Goal: Navigation & Orientation: Find specific page/section

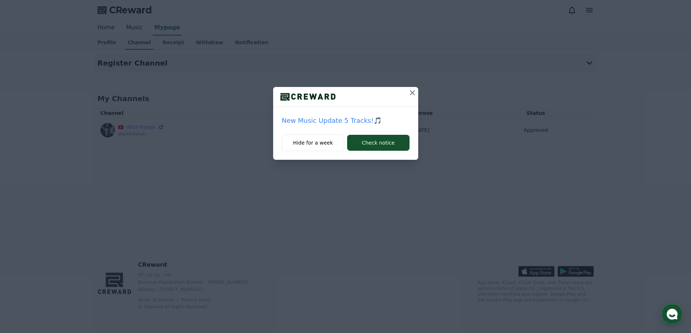
click at [411, 92] on icon at bounding box center [412, 92] width 9 height 9
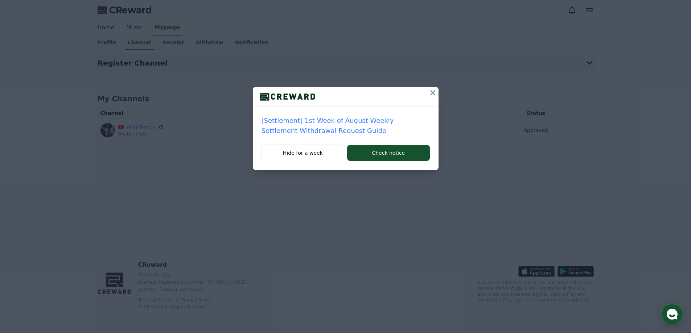
click at [432, 92] on icon at bounding box center [432, 92] width 9 height 9
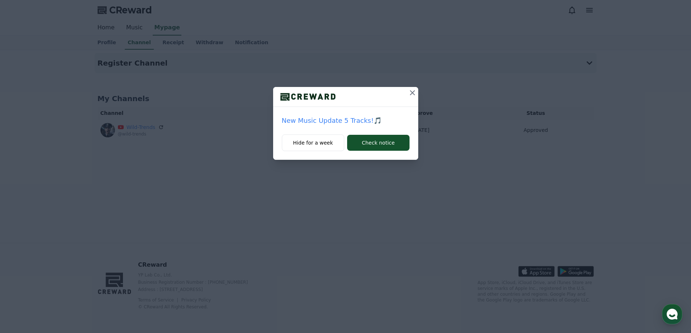
click at [412, 95] on icon at bounding box center [412, 92] width 9 height 9
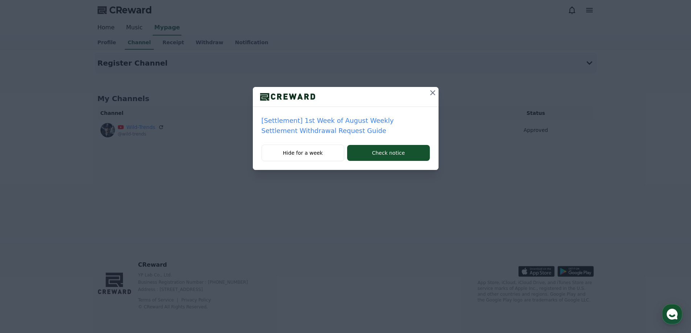
click at [433, 92] on icon at bounding box center [432, 92] width 5 height 5
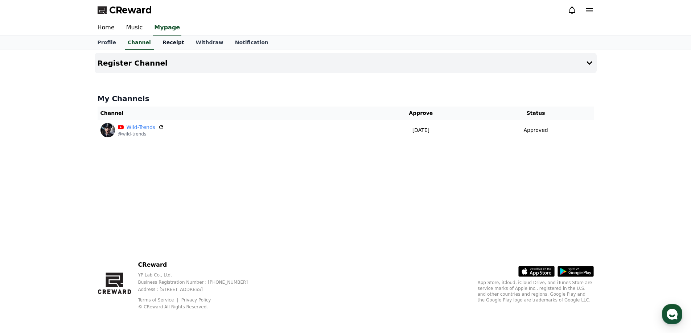
click at [165, 42] on link "Receipt" at bounding box center [173, 43] width 33 height 14
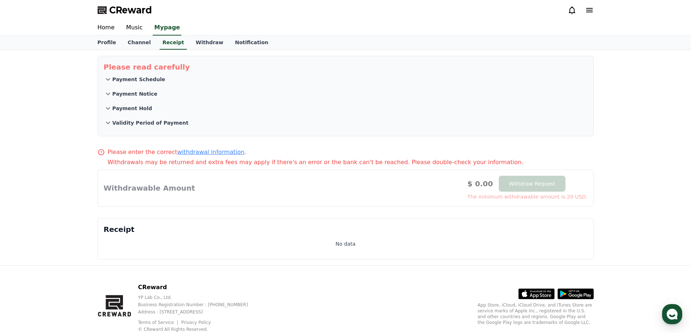
click at [109, 79] on icon at bounding box center [108, 79] width 4 height 3
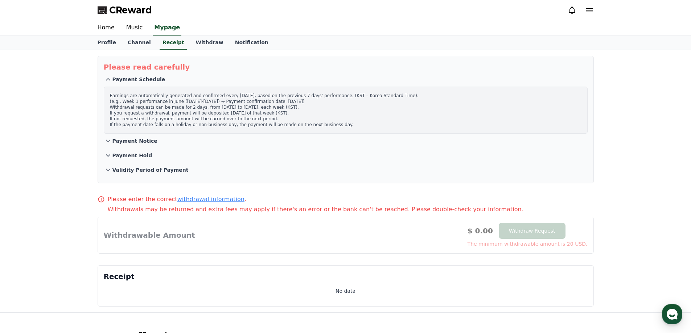
click at [120, 140] on p "Payment Notice" at bounding box center [134, 140] width 45 height 7
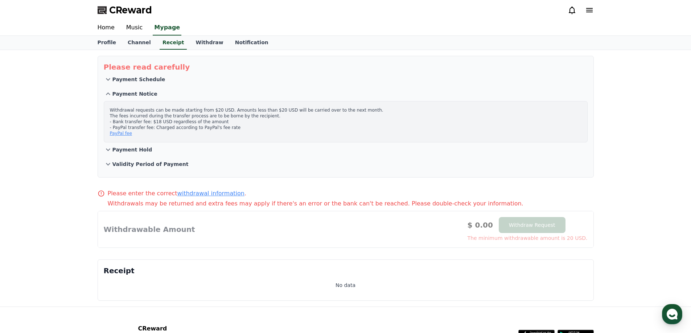
click at [121, 150] on p "Payment Hold" at bounding box center [132, 149] width 40 height 7
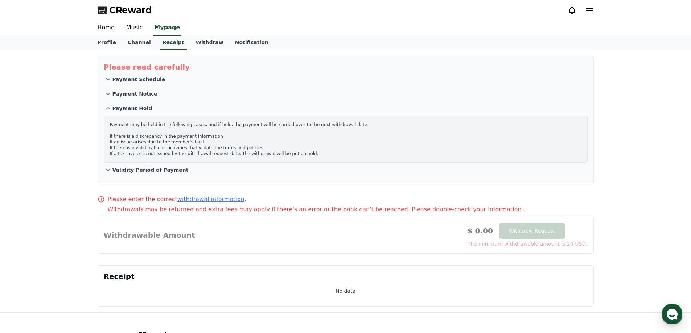
click at [109, 93] on icon at bounding box center [108, 94] width 9 height 9
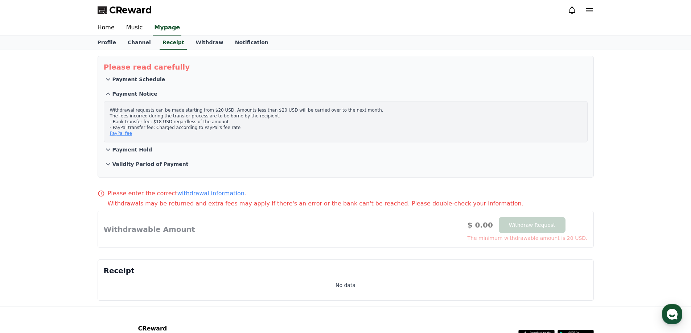
click at [115, 149] on p "Payment Hold" at bounding box center [132, 149] width 40 height 7
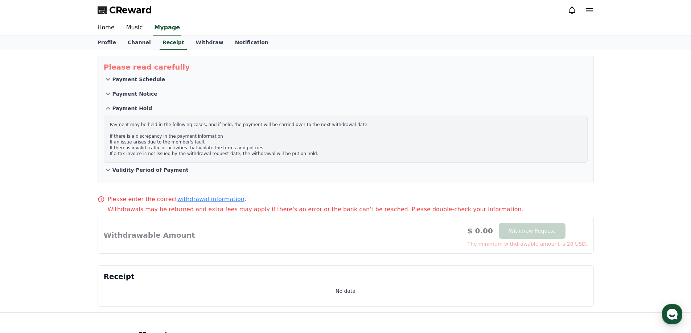
click at [173, 168] on p "Validity Period of Payment" at bounding box center [150, 169] width 76 height 7
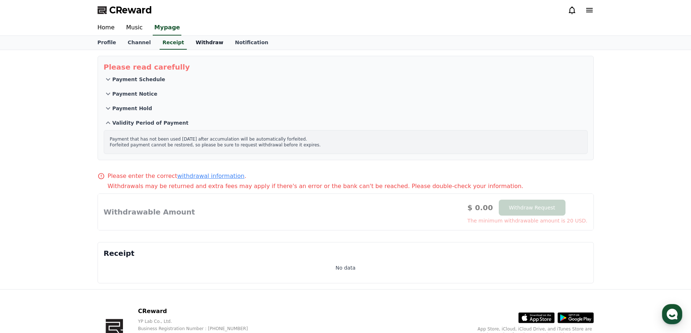
click at [191, 38] on link "Withdraw" at bounding box center [209, 43] width 39 height 14
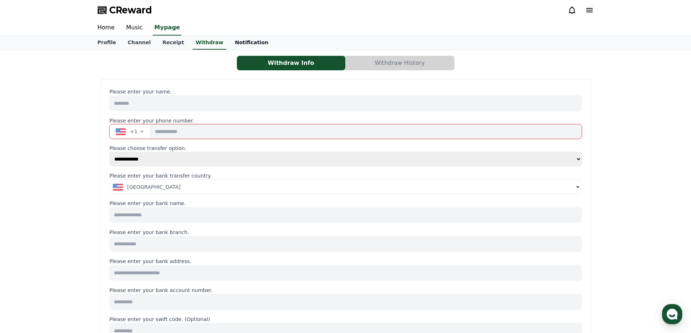
click at [229, 48] on link "Notification" at bounding box center [251, 43] width 45 height 14
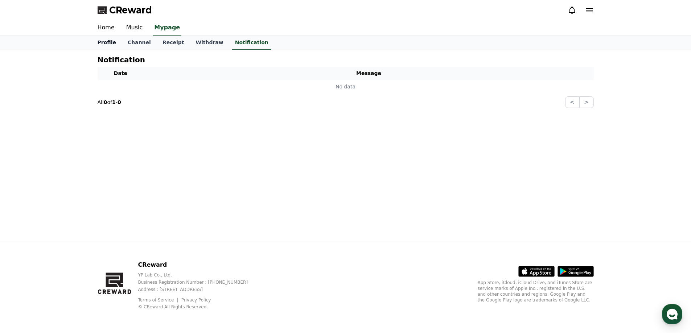
click at [110, 40] on link "Profile" at bounding box center [107, 43] width 30 height 14
select select "**********"
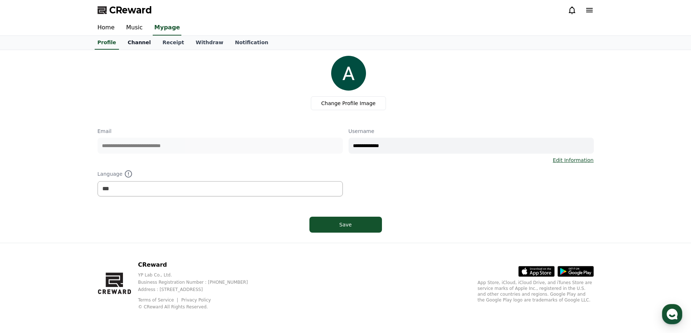
click at [142, 44] on link "Channel" at bounding box center [139, 43] width 35 height 14
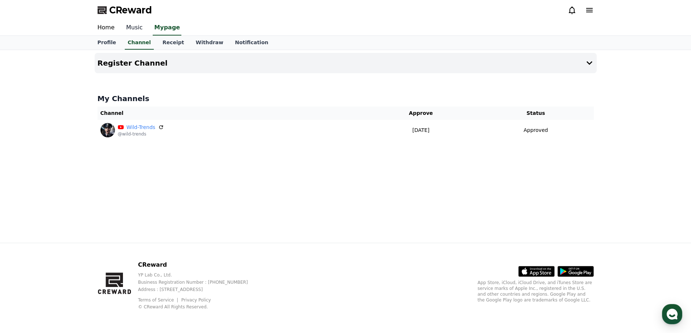
click at [141, 28] on link "Music" at bounding box center [134, 27] width 28 height 15
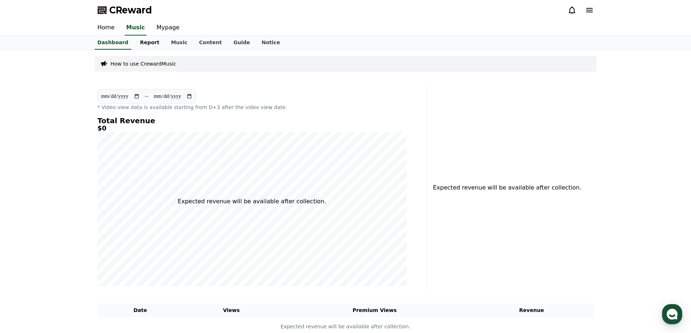
click at [142, 41] on link "Report" at bounding box center [149, 43] width 31 height 14
click at [166, 45] on link "Music" at bounding box center [179, 43] width 28 height 14
click at [200, 38] on link "Content" at bounding box center [210, 43] width 34 height 14
click at [227, 42] on link "Guide" at bounding box center [241, 43] width 28 height 14
click at [261, 42] on link "Notice" at bounding box center [271, 43] width 30 height 14
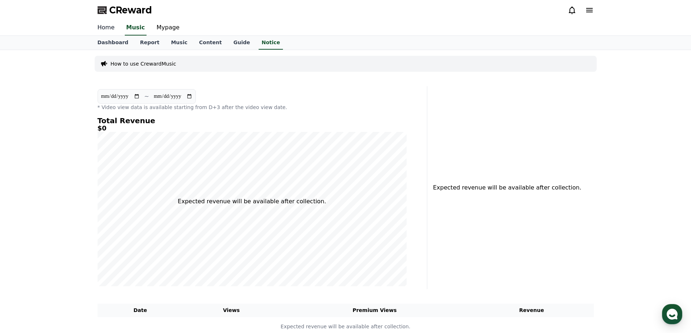
click at [103, 28] on link "Home" at bounding box center [106, 27] width 29 height 15
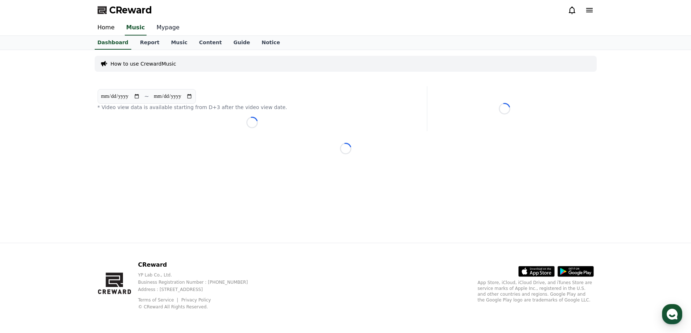
click at [160, 27] on link "Mypage" at bounding box center [168, 27] width 34 height 15
select select "**********"
